Goal: Transaction & Acquisition: Purchase product/service

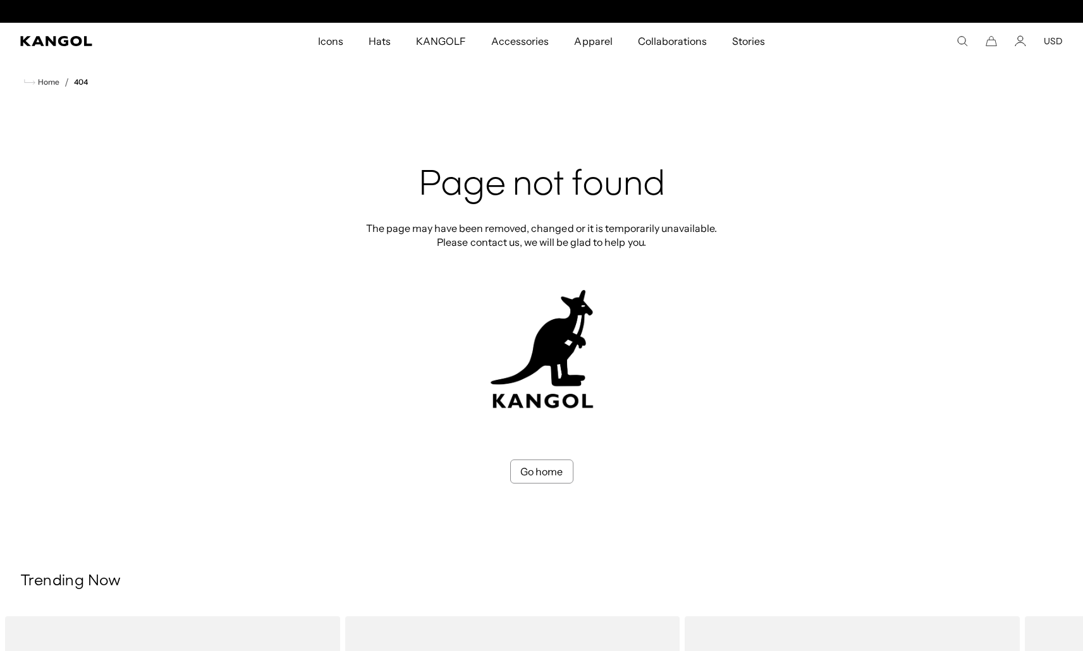
scroll to position [0, 260]
